Goal: Find contact information: Find contact information

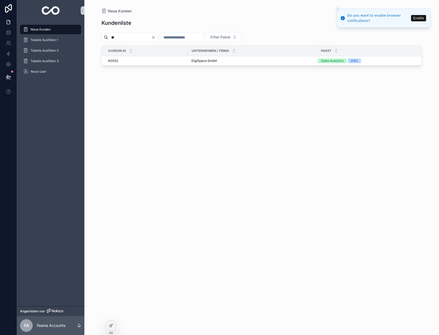
type input "*"
type input "**"
click at [196, 62] on span "Sterzenbach GmbH" at bounding box center [206, 61] width 30 height 4
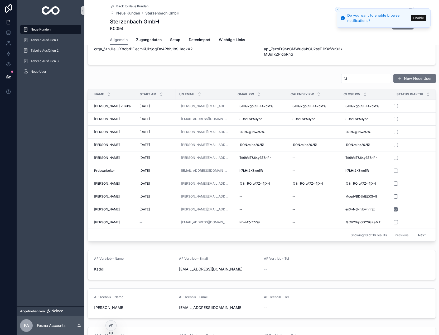
scroll to position [258, 0]
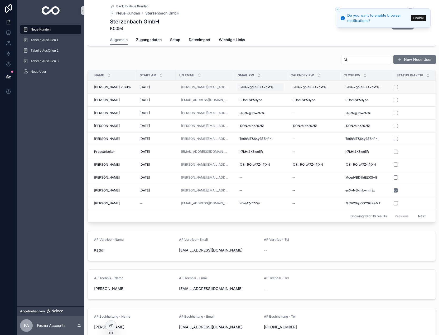
click at [246, 89] on span "3J=Q<gd8SB=47bM%!" at bounding box center [256, 87] width 35 height 4
click at [189, 52] on div "1 Kapitalgesellschaft 2 Personengesellschaft Auftrags Datum -- Kickoff Datum [D…" at bounding box center [261, 66] width 354 height 547
click at [113, 88] on span "[PERSON_NAME] Vuluka" at bounding box center [112, 87] width 37 height 4
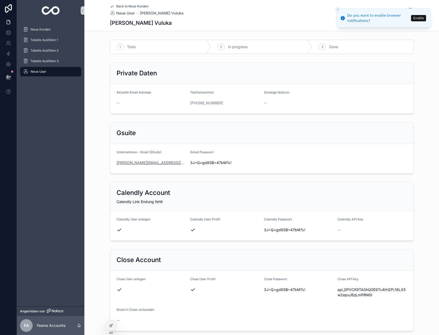
click at [131, 162] on link "[PERSON_NAME][EMAIL_ADDRESS][DOMAIN_NAME]" at bounding box center [151, 162] width 70 height 5
drag, startPoint x: 152, startPoint y: 164, endPoint x: 107, endPoint y: 164, distance: 45.6
click at [107, 164] on div "Gsuite Unternehmen - Email (GSuite) [PERSON_NAME][EMAIL_ADDRESS][DOMAIN_NAME] G…" at bounding box center [261, 148] width 354 height 56
copy link "[PERSON_NAME][EMAIL_ADDRESS][DOMAIN_NAME]"
drag, startPoint x: 232, startPoint y: 162, endPoint x: 185, endPoint y: 162, distance: 47.4
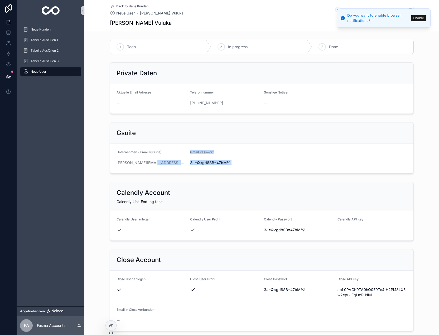
click at [185, 162] on form "Unternehmen - Email (GSuite) [PERSON_NAME][EMAIL_ADDRESS][DOMAIN_NAME] Gmail Pa…" at bounding box center [261, 159] width 303 height 30
click at [241, 153] on div "Gmail Passwort" at bounding box center [225, 153] width 70 height 6
drag, startPoint x: 188, startPoint y: 163, endPoint x: 239, endPoint y: 164, distance: 50.8
click at [239, 164] on span "3J=Q<gd8SB=47bM%!" at bounding box center [225, 162] width 70 height 5
copy span "3J=Q<gd8SB=47bM%!"
